Goal: Task Accomplishment & Management: Manage account settings

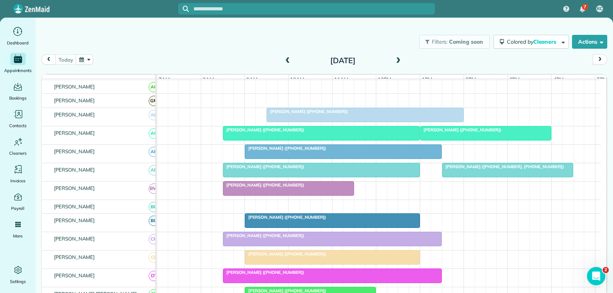
scroll to position [38, 0]
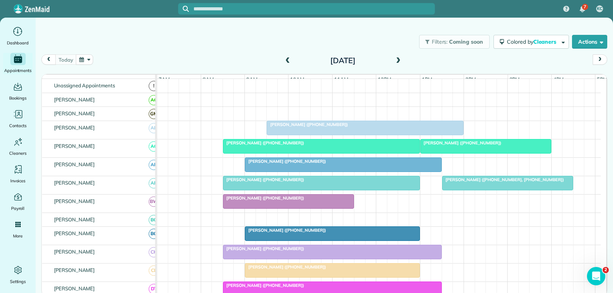
click at [477, 146] on span "[PERSON_NAME] ([PHONE_NUMBER])" at bounding box center [461, 142] width 82 height 5
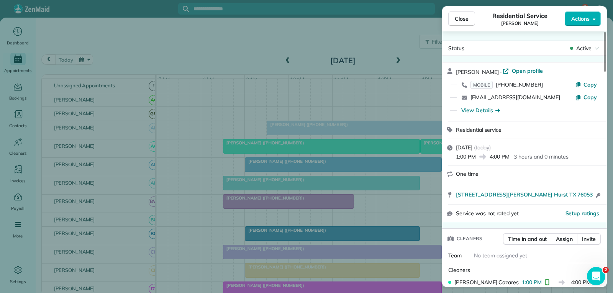
scroll to position [38, 0]
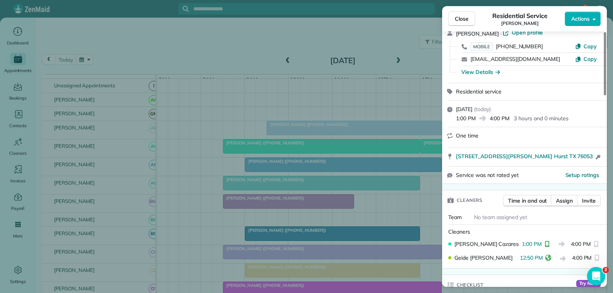
drag, startPoint x: 466, startPoint y: 17, endPoint x: 458, endPoint y: 37, distance: 21.8
click at [468, 17] on span "Close" at bounding box center [462, 19] width 14 height 8
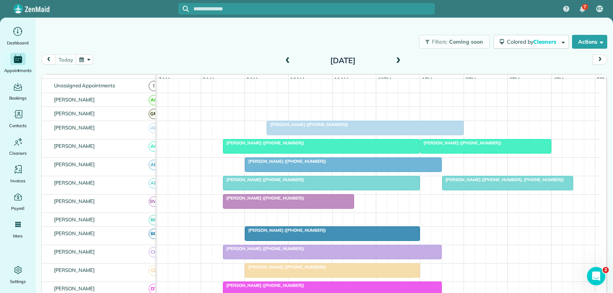
click at [342, 164] on div "[PERSON_NAME] ([PHONE_NUMBER])" at bounding box center [343, 161] width 192 height 5
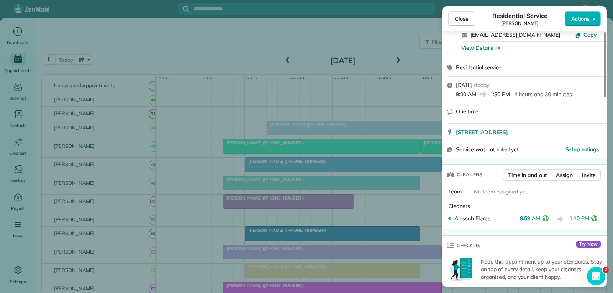
scroll to position [77, 0]
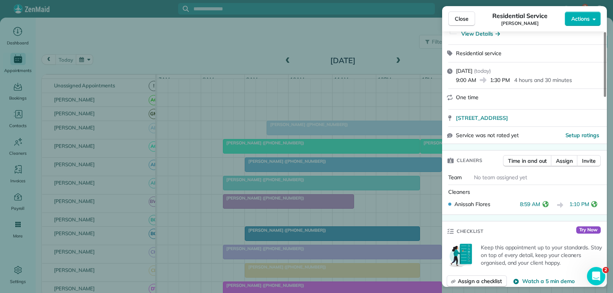
drag, startPoint x: 463, startPoint y: 16, endPoint x: 447, endPoint y: 41, distance: 29.3
click at [463, 16] on span "Close" at bounding box center [462, 19] width 14 height 8
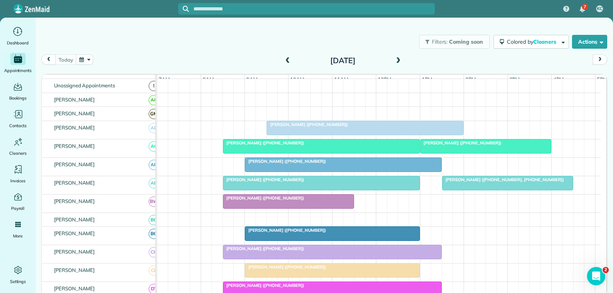
click at [473, 182] on span "[PERSON_NAME] ([PHONE_NUMBER], [PHONE_NUMBER])" at bounding box center [503, 179] width 123 height 5
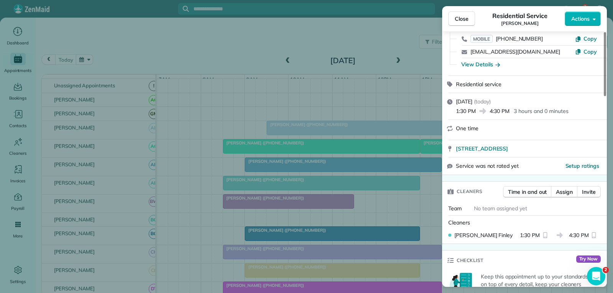
scroll to position [77, 0]
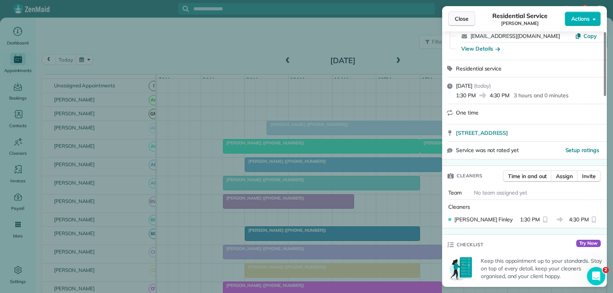
click at [467, 20] on span "Close" at bounding box center [462, 19] width 14 height 8
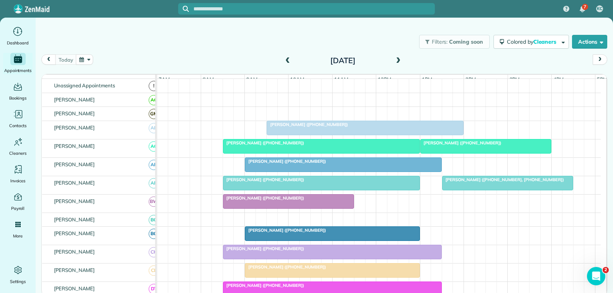
click at [305, 233] on span "[PERSON_NAME] ([PHONE_NUMBER])" at bounding box center [285, 229] width 82 height 5
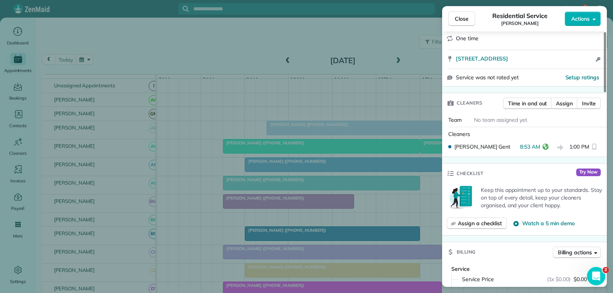
scroll to position [153, 0]
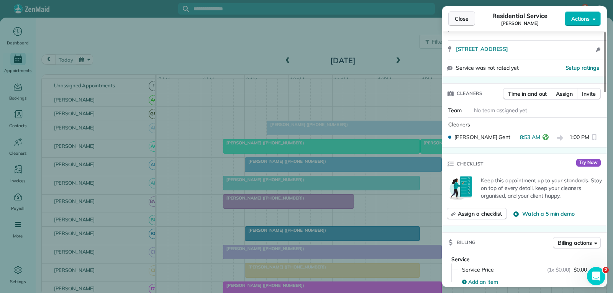
click at [468, 15] on button "Close" at bounding box center [461, 18] width 27 height 15
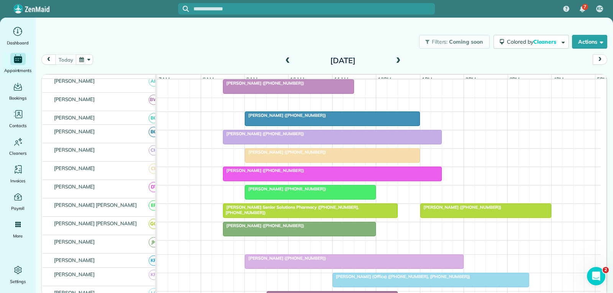
scroll to position [153, 0]
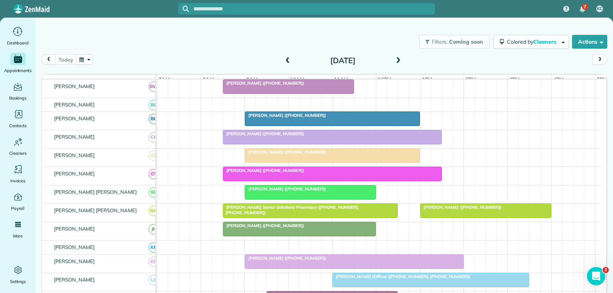
click at [329, 180] on div at bounding box center [332, 174] width 218 height 14
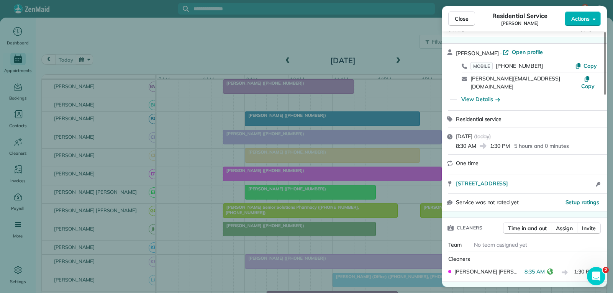
scroll to position [38, 0]
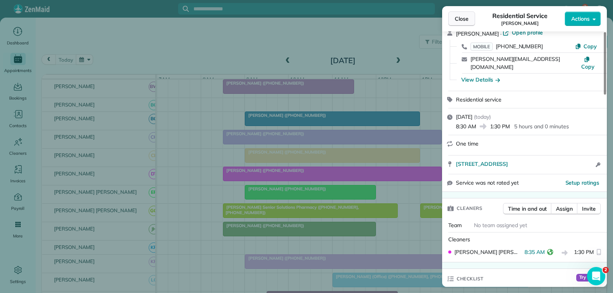
click at [464, 18] on span "Close" at bounding box center [462, 19] width 14 height 8
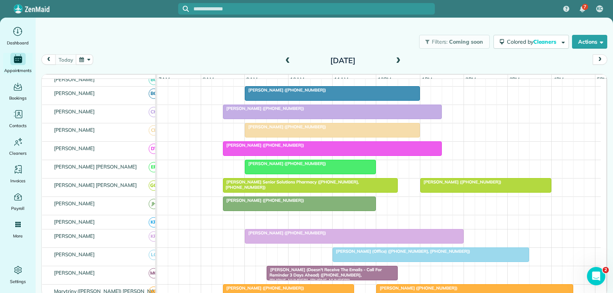
scroll to position [191, 0]
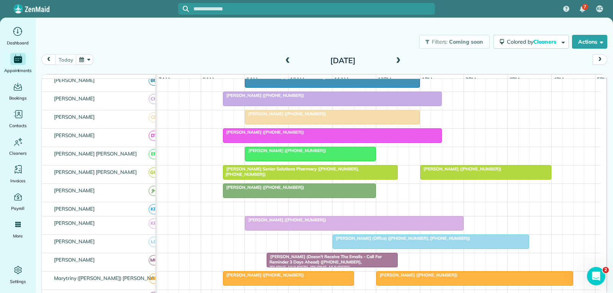
click at [337, 105] on div at bounding box center [332, 99] width 218 height 14
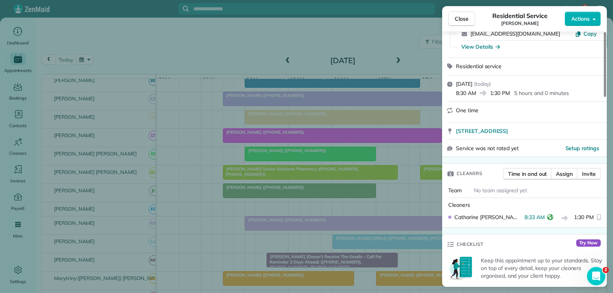
scroll to position [77, 0]
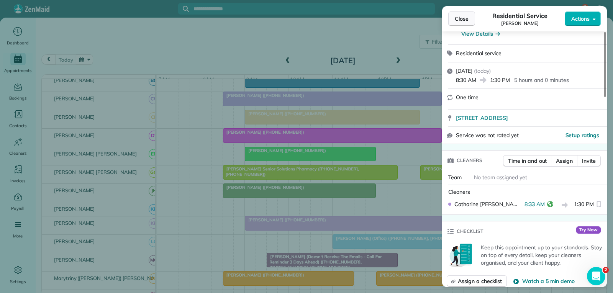
click at [463, 18] on span "Close" at bounding box center [462, 19] width 14 height 8
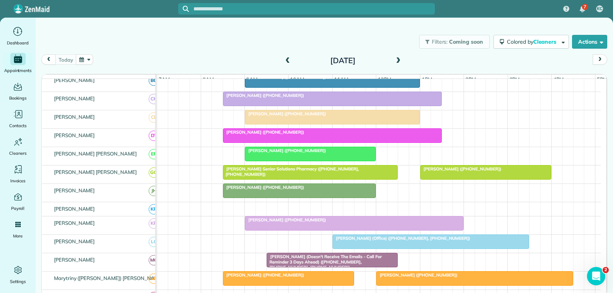
click at [350, 222] on div "[PERSON_NAME] ([PHONE_NUMBER])" at bounding box center [354, 219] width 214 height 5
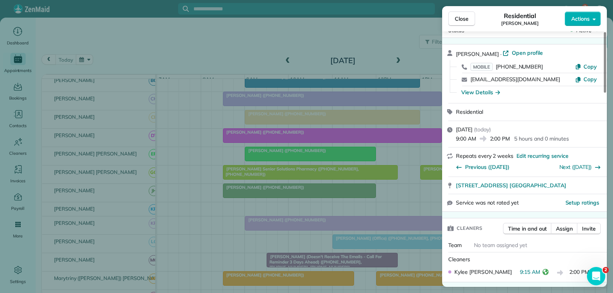
scroll to position [38, 0]
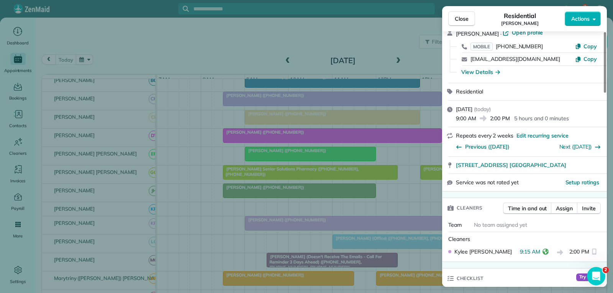
drag, startPoint x: 463, startPoint y: 19, endPoint x: 456, endPoint y: 53, distance: 34.6
click at [463, 19] on span "Close" at bounding box center [462, 19] width 14 height 8
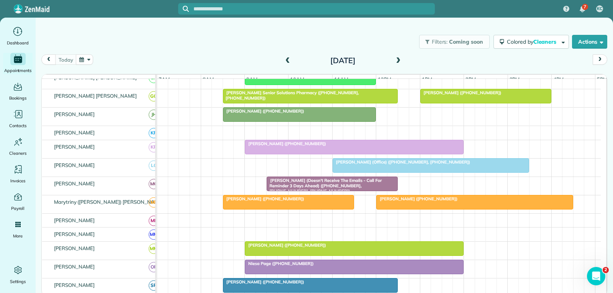
scroll to position [268, 0]
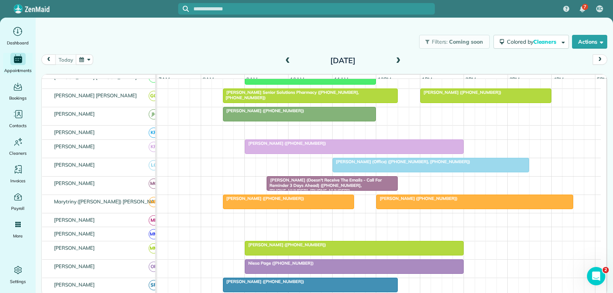
click at [343, 190] on span "[PERSON_NAME] (Doesn't Receive The Emails - Call For Reminder 3 Days Ahead) ([P…" at bounding box center [323, 185] width 115 height 16
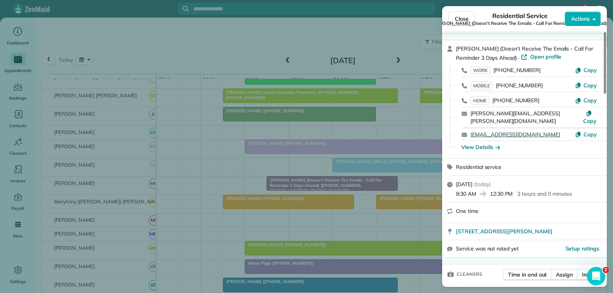
scroll to position [77, 0]
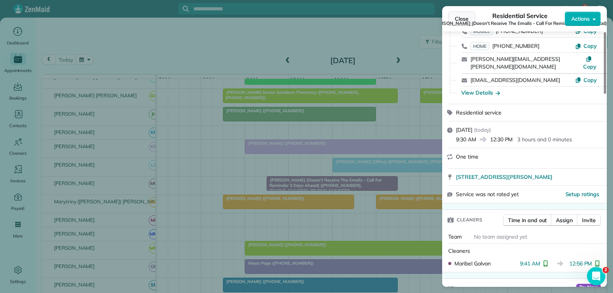
click at [457, 19] on span "Close" at bounding box center [462, 19] width 14 height 8
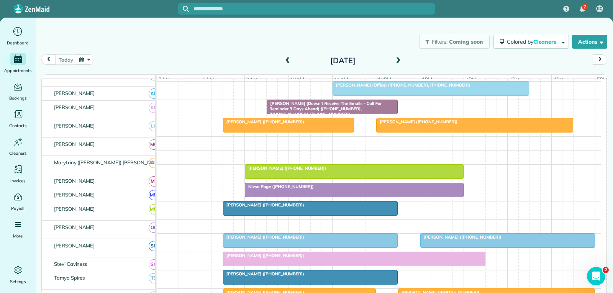
scroll to position [345, 0]
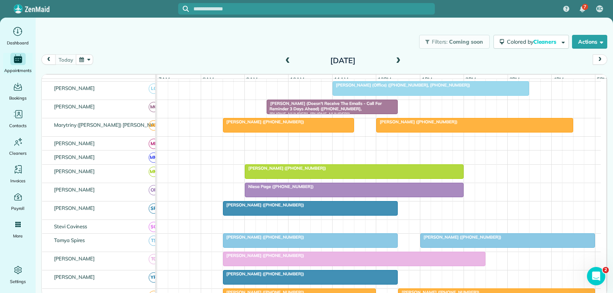
click at [330, 124] on div "[PERSON_NAME] ([PHONE_NUMBER])" at bounding box center [288, 121] width 126 height 5
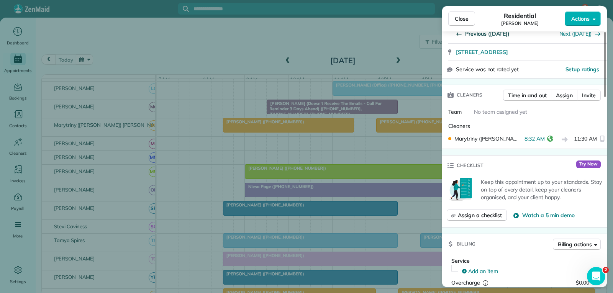
scroll to position [153, 0]
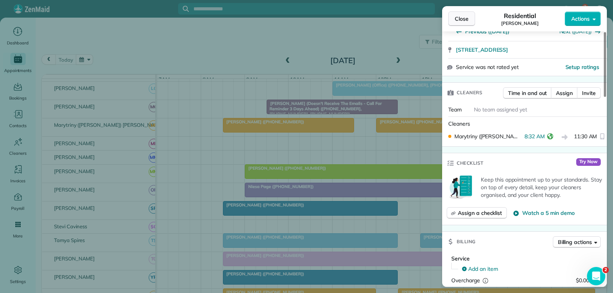
click at [461, 18] on span "Close" at bounding box center [462, 19] width 14 height 8
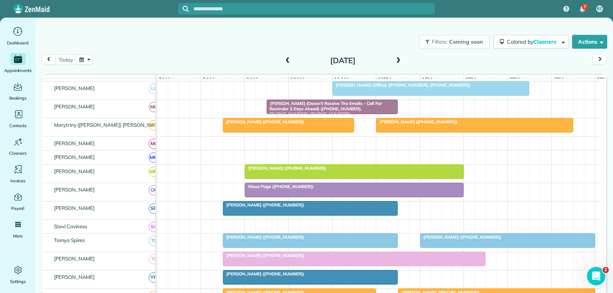
click at [424, 124] on span "[PERSON_NAME] ([PHONE_NUMBER])" at bounding box center [417, 121] width 82 height 5
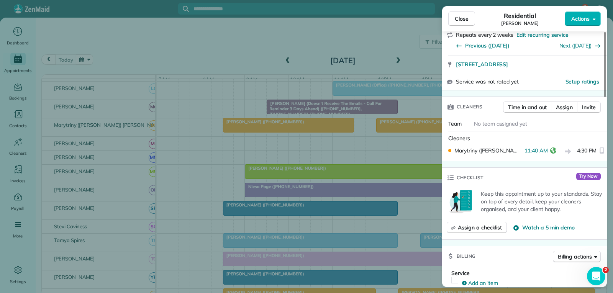
scroll to position [153, 0]
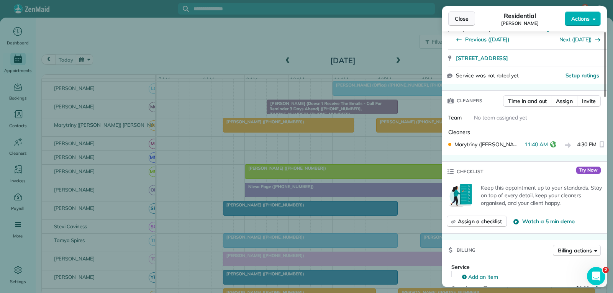
click at [466, 18] on span "Close" at bounding box center [462, 19] width 14 height 8
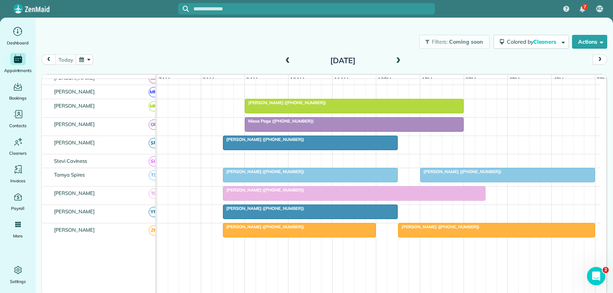
scroll to position [421, 0]
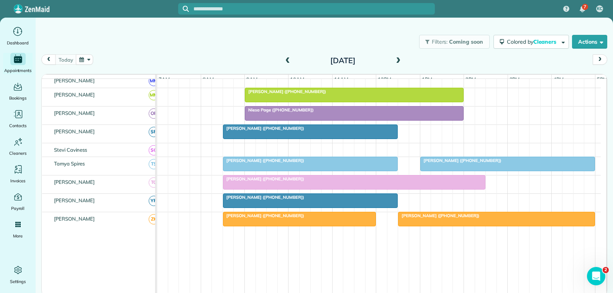
click at [332, 119] on div at bounding box center [354, 113] width 218 height 14
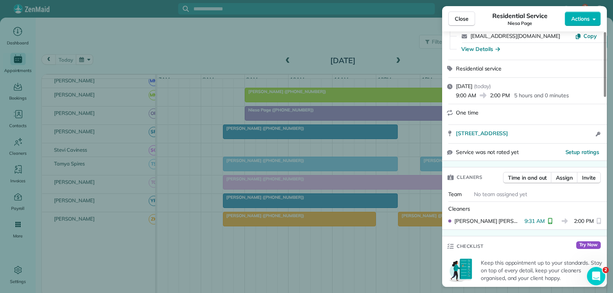
scroll to position [77, 0]
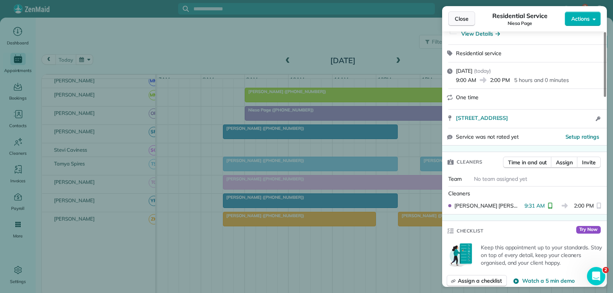
click at [460, 19] on span "Close" at bounding box center [462, 19] width 14 height 8
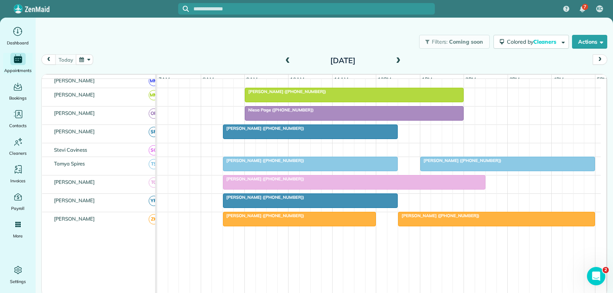
click at [312, 137] on div at bounding box center [310, 132] width 174 height 14
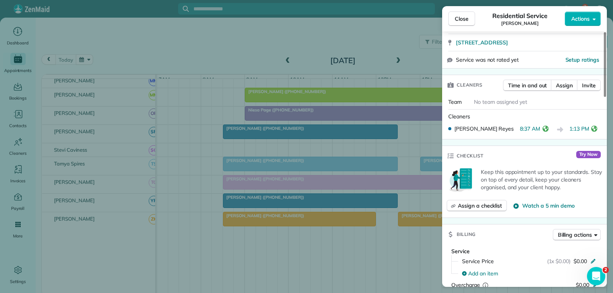
scroll to position [153, 0]
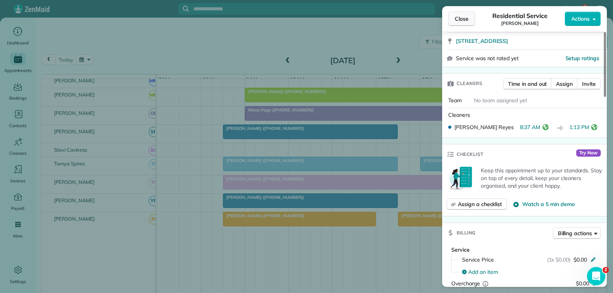
click at [458, 18] on span "Close" at bounding box center [462, 19] width 14 height 8
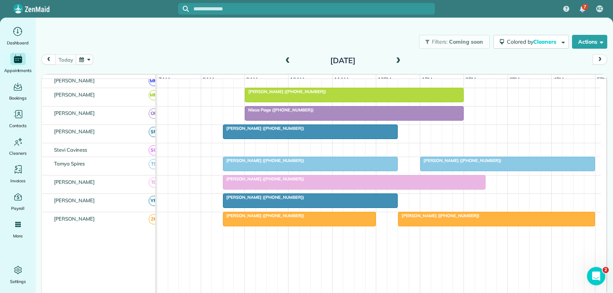
click at [293, 170] on div at bounding box center [310, 164] width 174 height 14
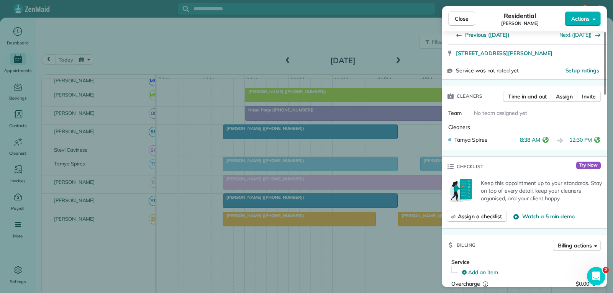
scroll to position [153, 0]
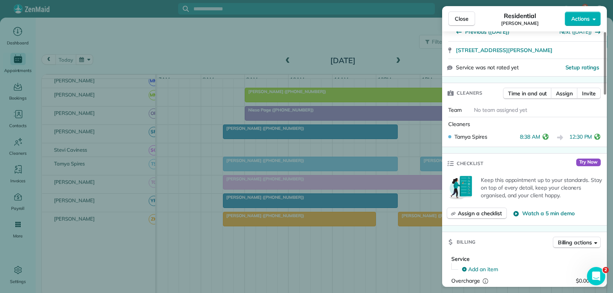
drag, startPoint x: 465, startPoint y: 16, endPoint x: 455, endPoint y: 27, distance: 15.2
click at [465, 16] on span "Close" at bounding box center [462, 19] width 14 height 8
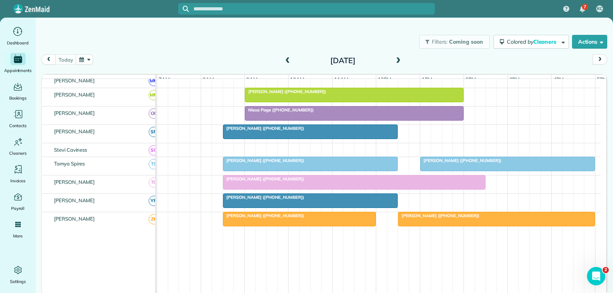
click at [292, 182] on div "[PERSON_NAME] ([PHONE_NUMBER])" at bounding box center [354, 178] width 258 height 5
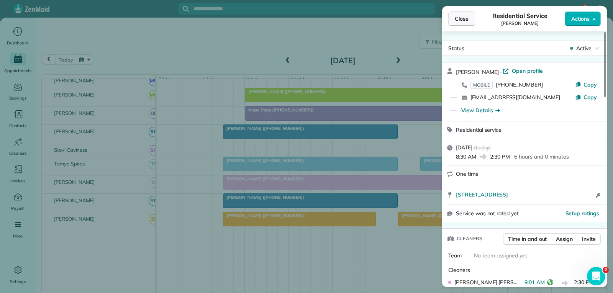
click at [468, 19] on span "Close" at bounding box center [462, 19] width 14 height 8
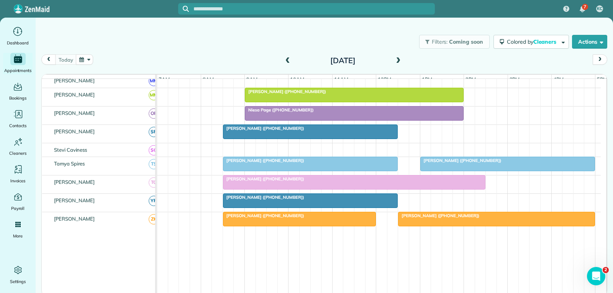
click at [323, 208] on div at bounding box center [310, 201] width 174 height 14
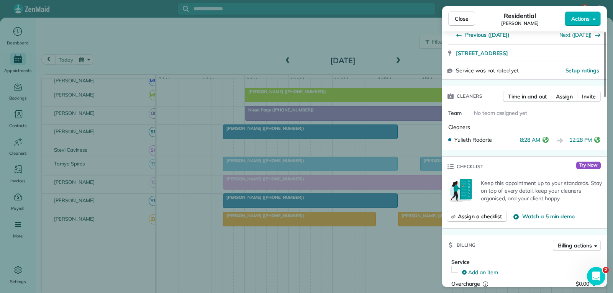
scroll to position [153, 0]
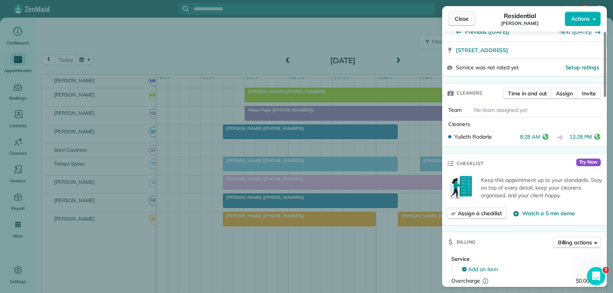
click at [466, 21] on span "Close" at bounding box center [462, 19] width 14 height 8
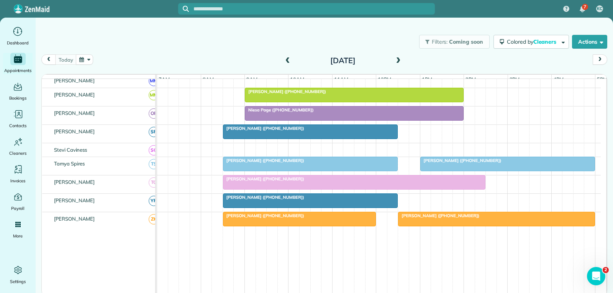
click at [474, 163] on span "[PERSON_NAME] ([PHONE_NUMBER])" at bounding box center [461, 160] width 82 height 5
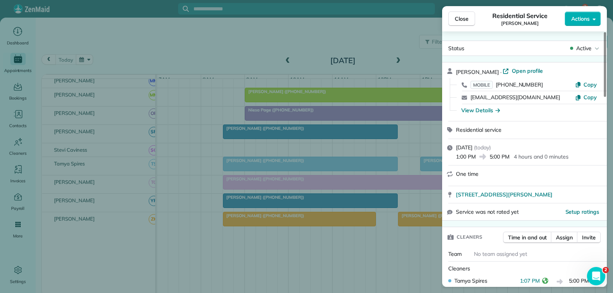
scroll to position [77, 0]
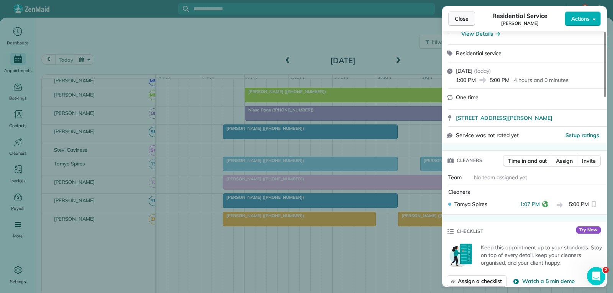
click at [458, 20] on span "Close" at bounding box center [462, 19] width 14 height 8
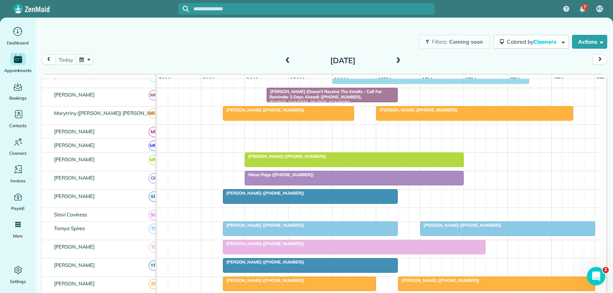
scroll to position [306, 0]
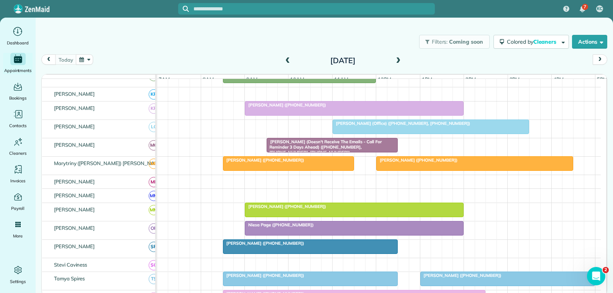
click at [368, 108] on div "[PERSON_NAME] ([PHONE_NUMBER])" at bounding box center [354, 104] width 214 height 5
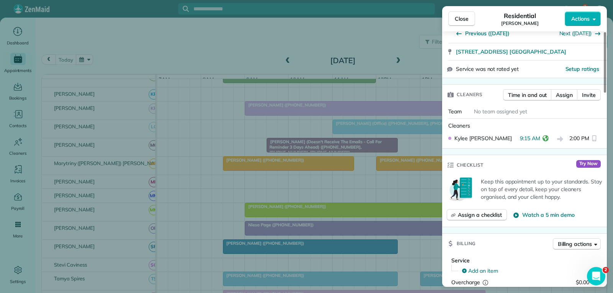
scroll to position [153, 0]
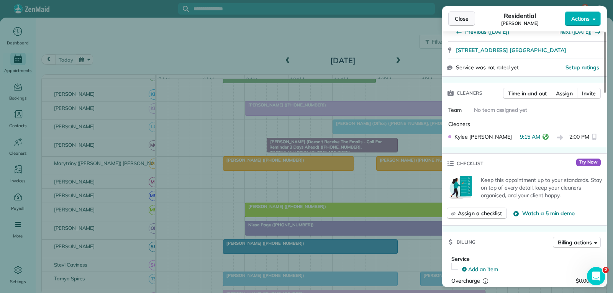
click at [467, 19] on span "Close" at bounding box center [462, 19] width 14 height 8
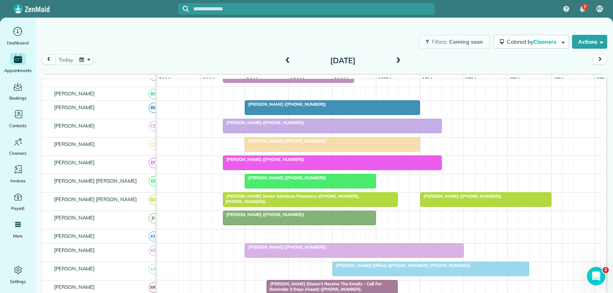
scroll to position [77, 0]
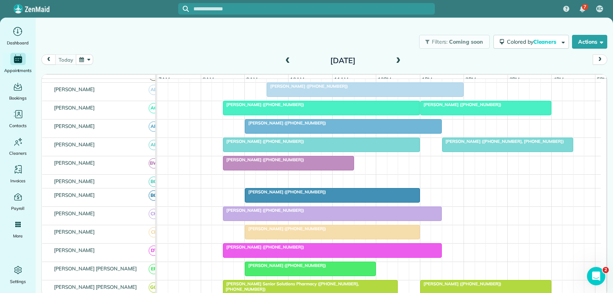
click at [496, 144] on span "[PERSON_NAME] ([PHONE_NUMBER], [PHONE_NUMBER])" at bounding box center [503, 141] width 123 height 5
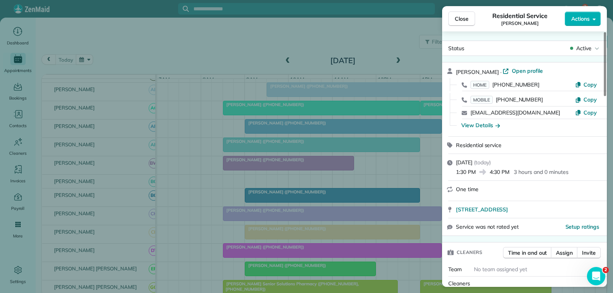
click at [458, 15] on span "Close" at bounding box center [462, 19] width 14 height 8
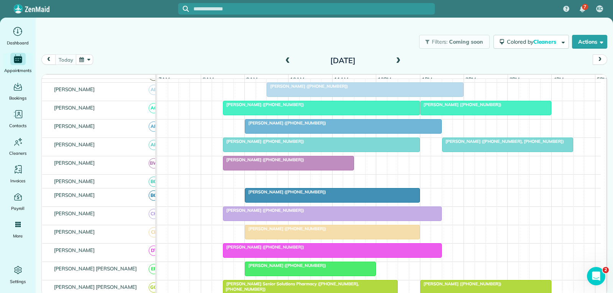
click at [481, 152] on div at bounding box center [507, 145] width 130 height 14
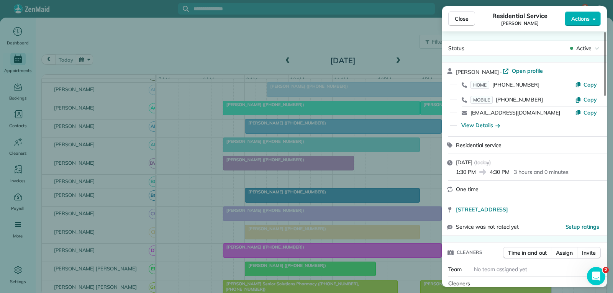
scroll to position [79, 0]
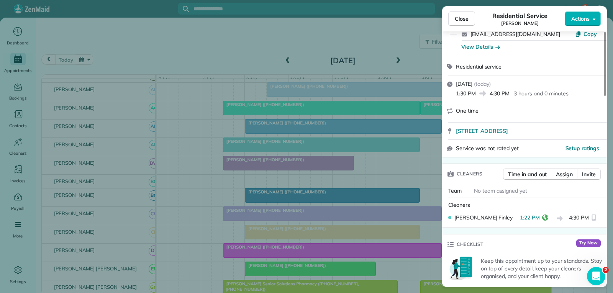
click at [469, 18] on button "Close" at bounding box center [461, 18] width 27 height 15
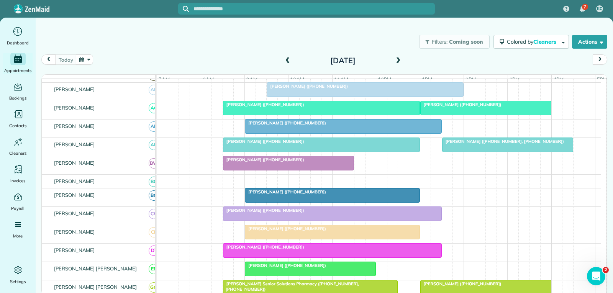
click at [340, 195] on div "[PERSON_NAME] ([PHONE_NUMBER])" at bounding box center [332, 191] width 170 height 5
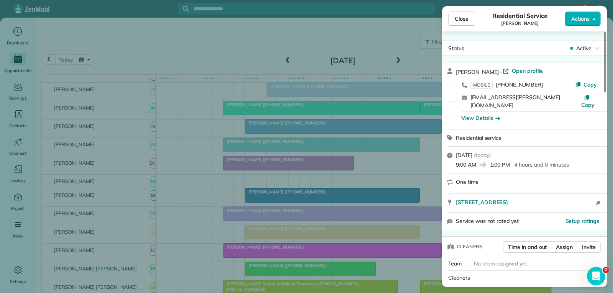
scroll to position [115, 0]
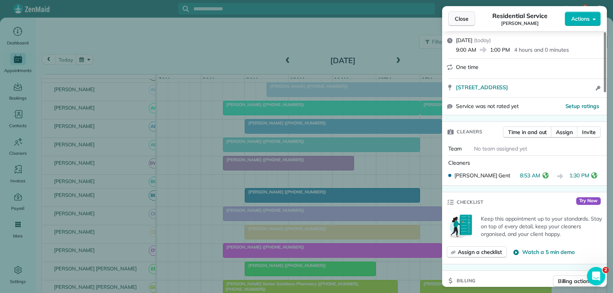
click at [461, 20] on span "Close" at bounding box center [462, 19] width 14 height 8
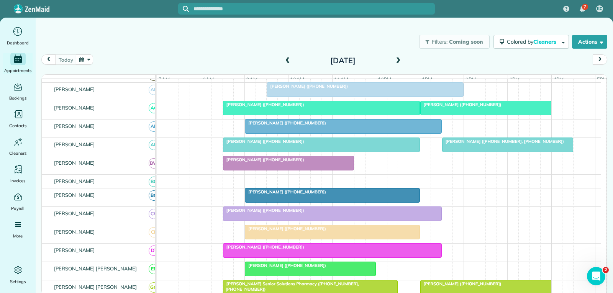
click at [335, 221] on div at bounding box center [332, 214] width 218 height 14
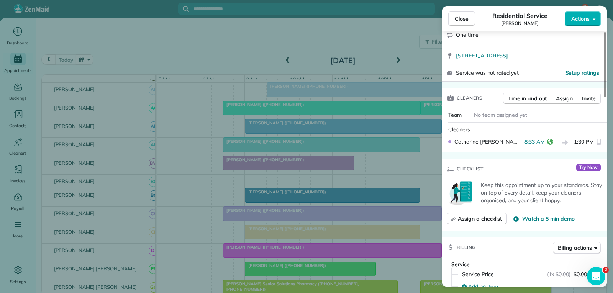
scroll to position [153, 0]
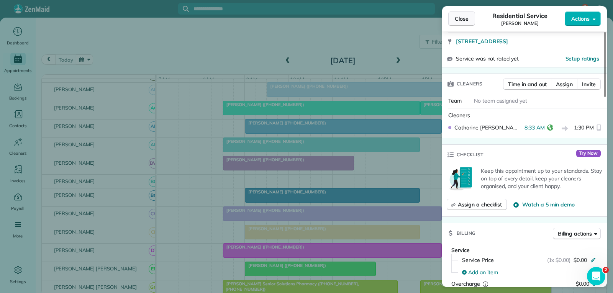
click at [470, 20] on button "Close" at bounding box center [461, 18] width 27 height 15
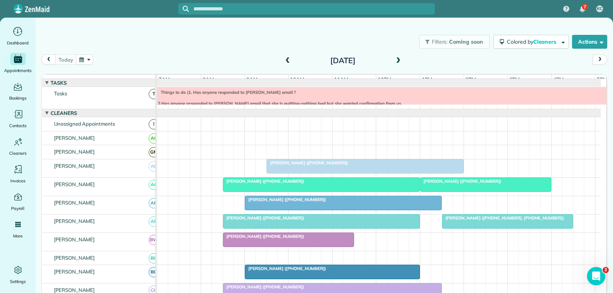
click at [364, 173] on div at bounding box center [365, 166] width 196 height 14
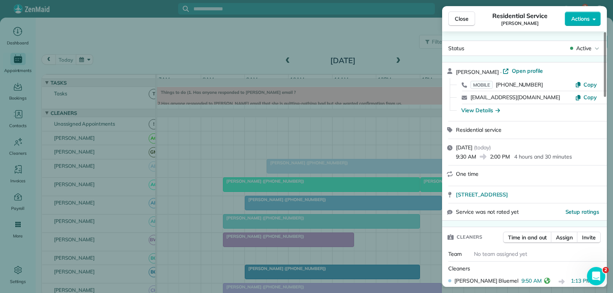
scroll to position [77, 0]
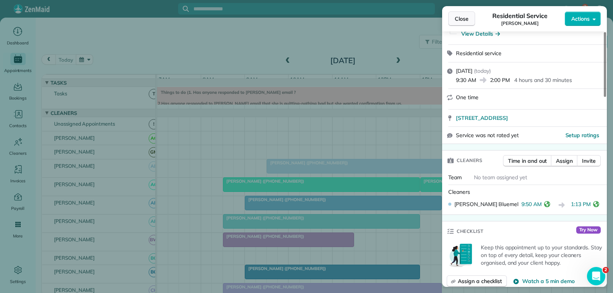
click at [460, 21] on span "Close" at bounding box center [462, 19] width 14 height 8
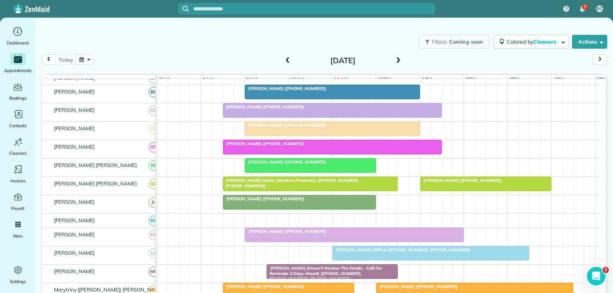
scroll to position [191, 0]
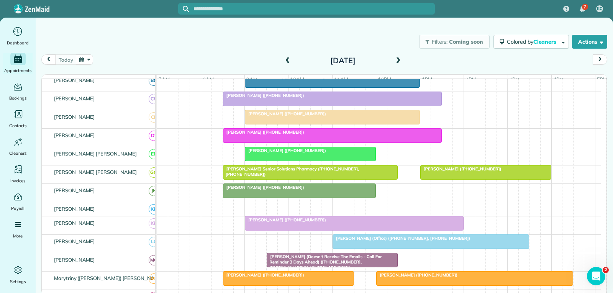
click at [378, 228] on div at bounding box center [354, 223] width 218 height 14
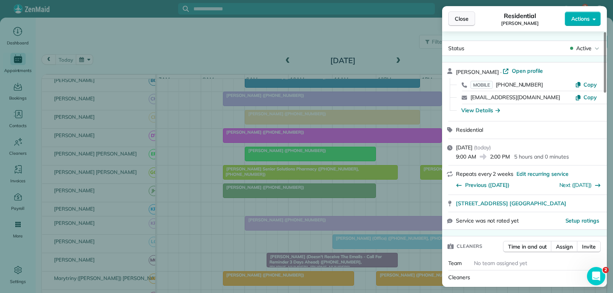
click at [463, 19] on span "Close" at bounding box center [462, 19] width 14 height 8
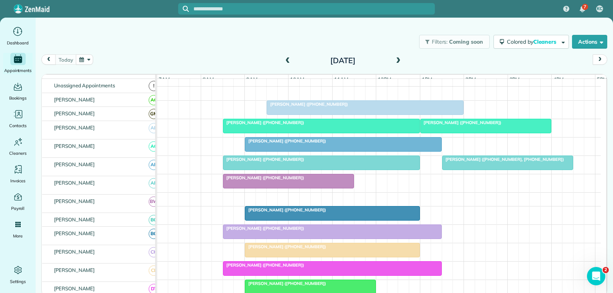
scroll to position [77, 0]
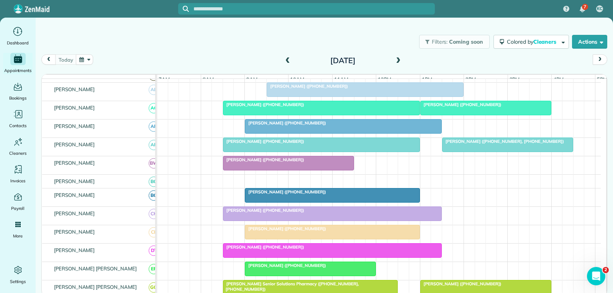
click at [321, 220] on div at bounding box center [332, 214] width 218 height 14
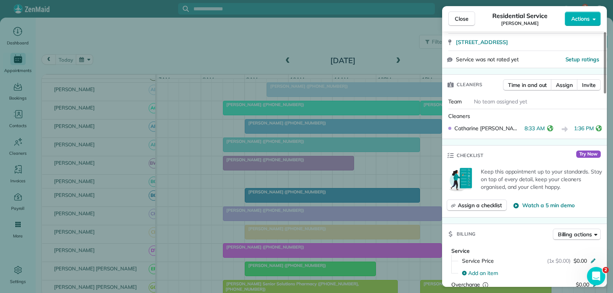
scroll to position [153, 0]
click at [461, 17] on span "Close" at bounding box center [462, 19] width 14 height 8
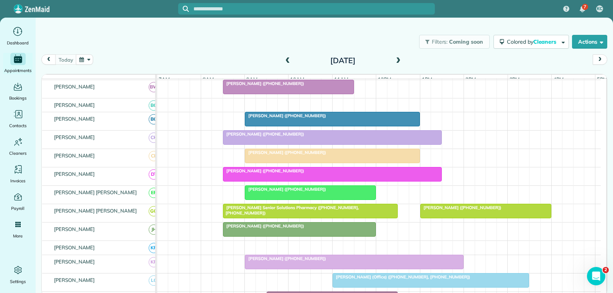
scroll to position [153, 0]
click at [306, 173] on div "[PERSON_NAME] ([PHONE_NUMBER])" at bounding box center [332, 170] width 214 height 5
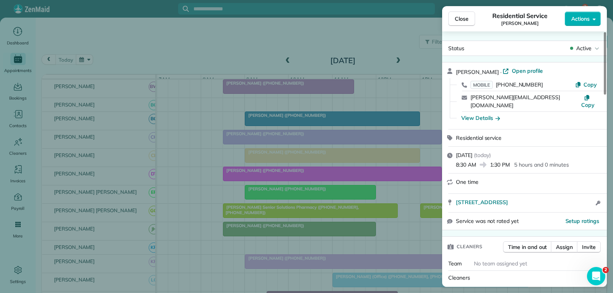
scroll to position [77, 0]
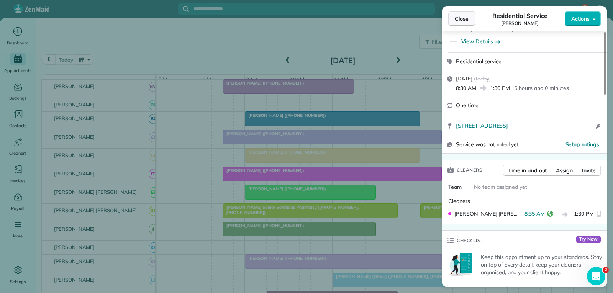
click at [457, 21] on span "Close" at bounding box center [462, 19] width 14 height 8
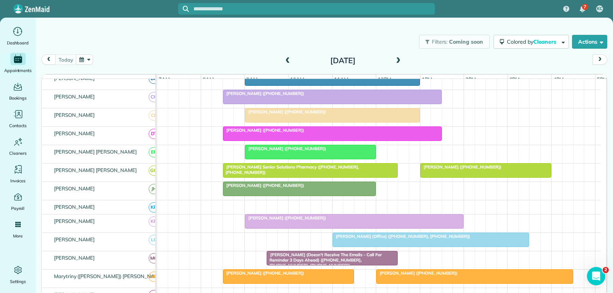
scroll to position [230, 0]
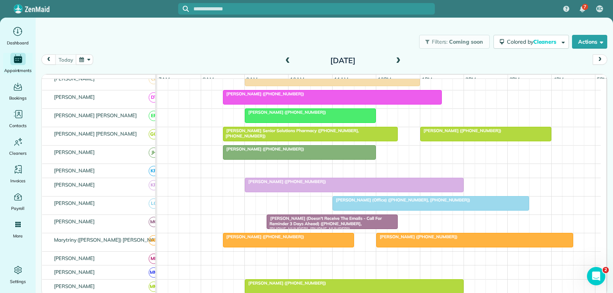
click at [335, 192] on div at bounding box center [354, 185] width 218 height 14
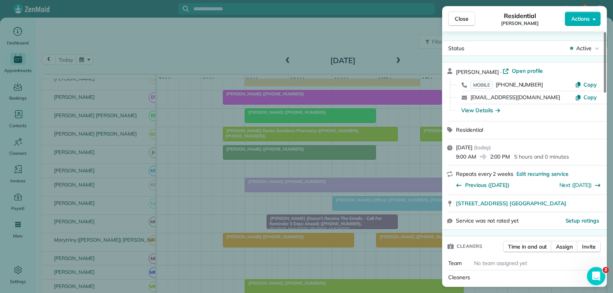
scroll to position [38, 0]
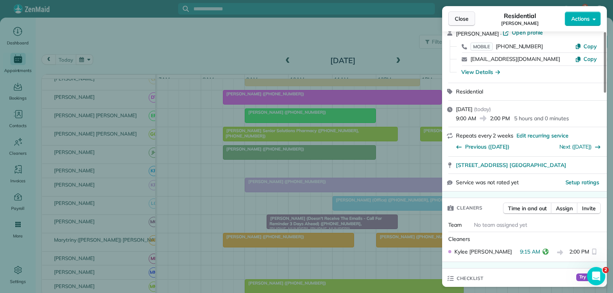
click at [464, 17] on span "Close" at bounding box center [462, 19] width 14 height 8
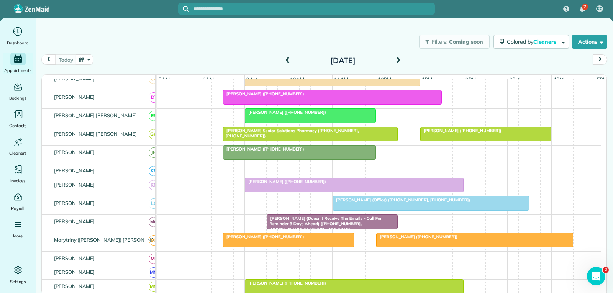
click at [462, 210] on div at bounding box center [431, 203] width 196 height 14
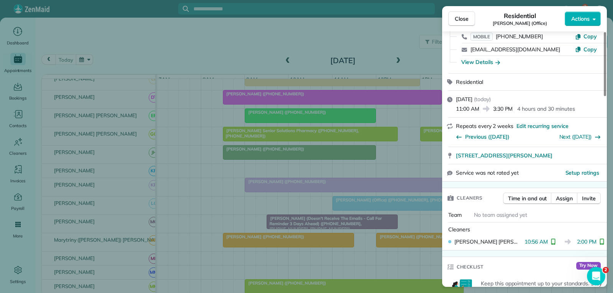
scroll to position [77, 0]
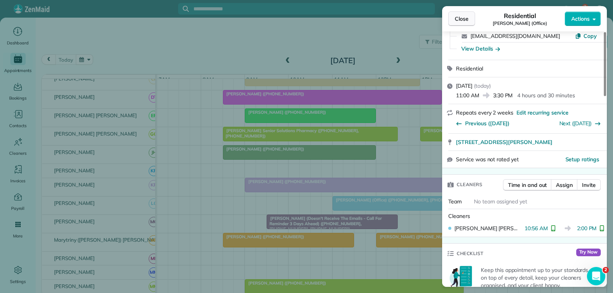
click at [467, 15] on button "Close" at bounding box center [461, 18] width 27 height 15
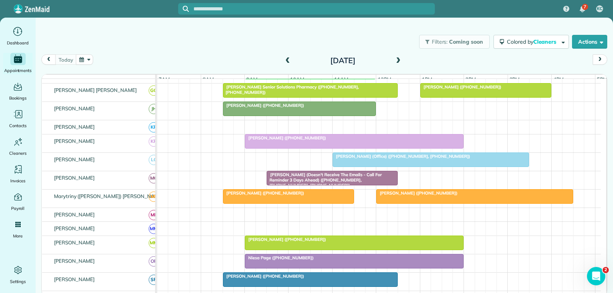
scroll to position [306, 0]
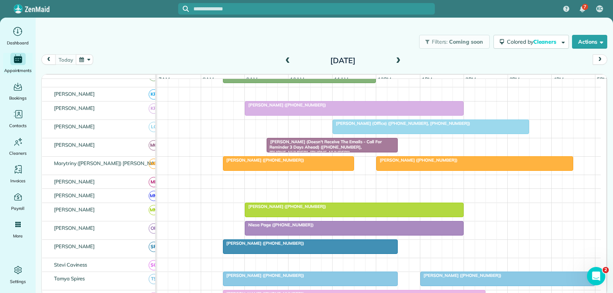
click at [306, 233] on div at bounding box center [354, 228] width 218 height 14
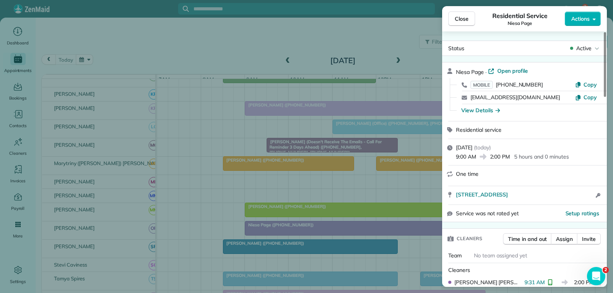
scroll to position [77, 0]
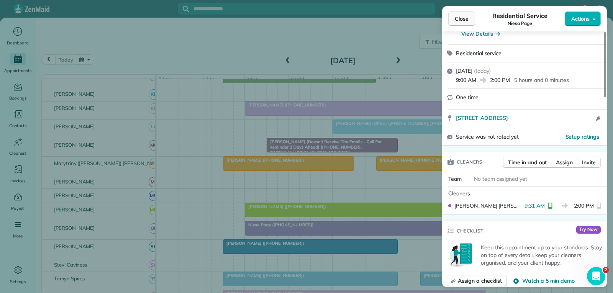
click at [469, 17] on button "Close" at bounding box center [461, 18] width 27 height 15
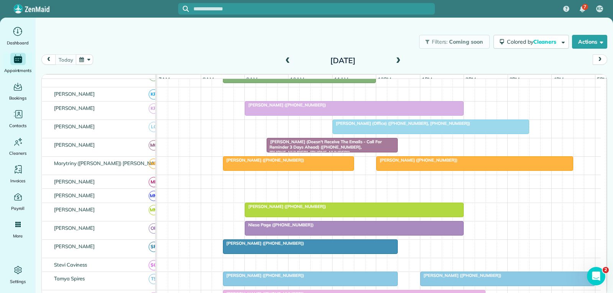
scroll to position [421, 0]
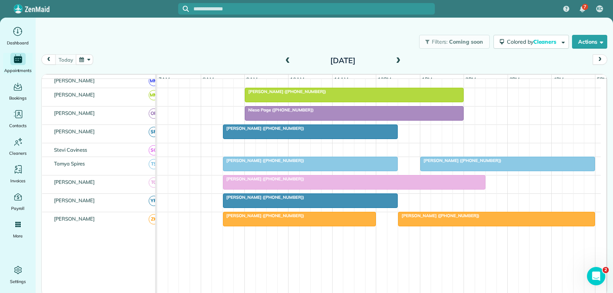
click at [451, 171] on div at bounding box center [507, 164] width 174 height 14
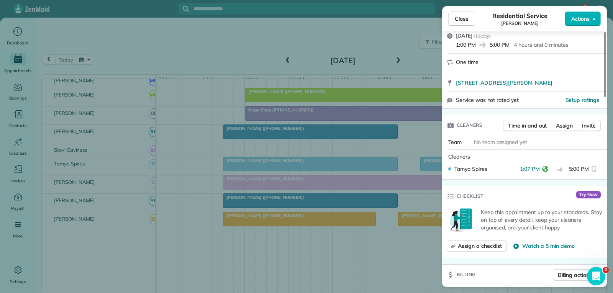
scroll to position [115, 0]
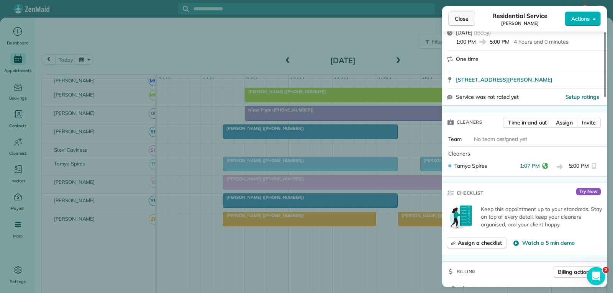
click at [462, 22] on span "Close" at bounding box center [462, 19] width 14 height 8
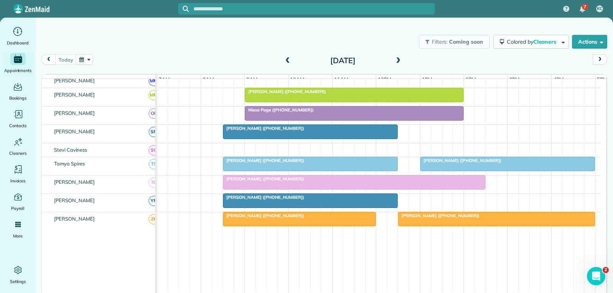
click at [342, 189] on div at bounding box center [354, 182] width 262 height 14
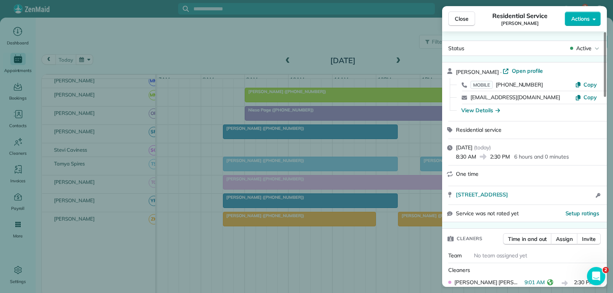
scroll to position [77, 0]
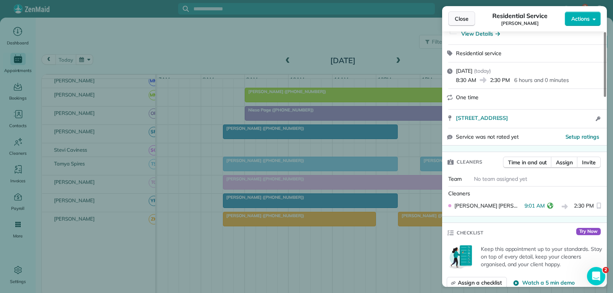
click at [468, 15] on span "Close" at bounding box center [462, 19] width 14 height 8
